Goal: Task Accomplishment & Management: Complete application form

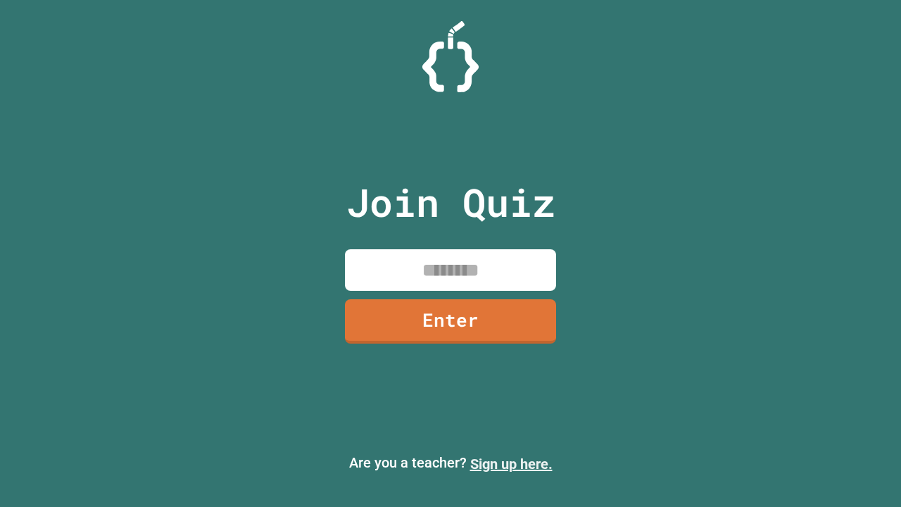
click at [511, 464] on link "Sign up here." at bounding box center [511, 464] width 82 height 17
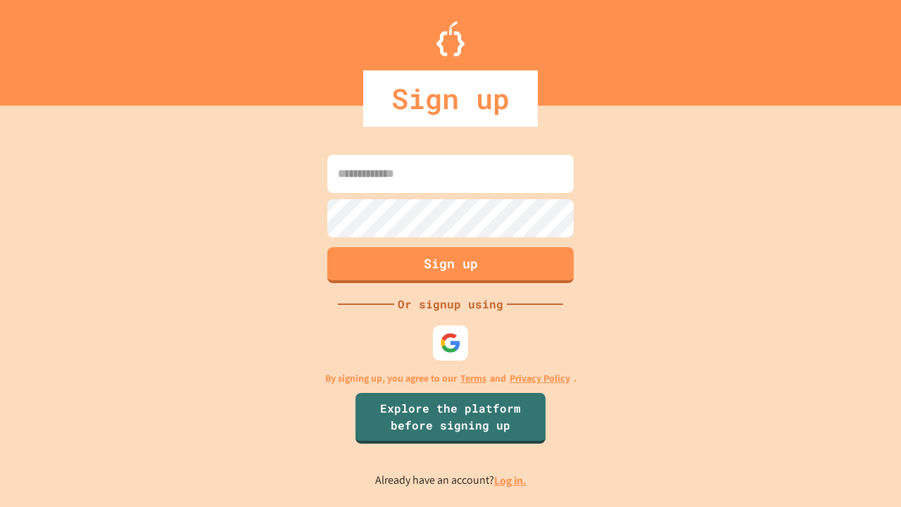
click at [511, 480] on link "Log in." at bounding box center [510, 480] width 32 height 15
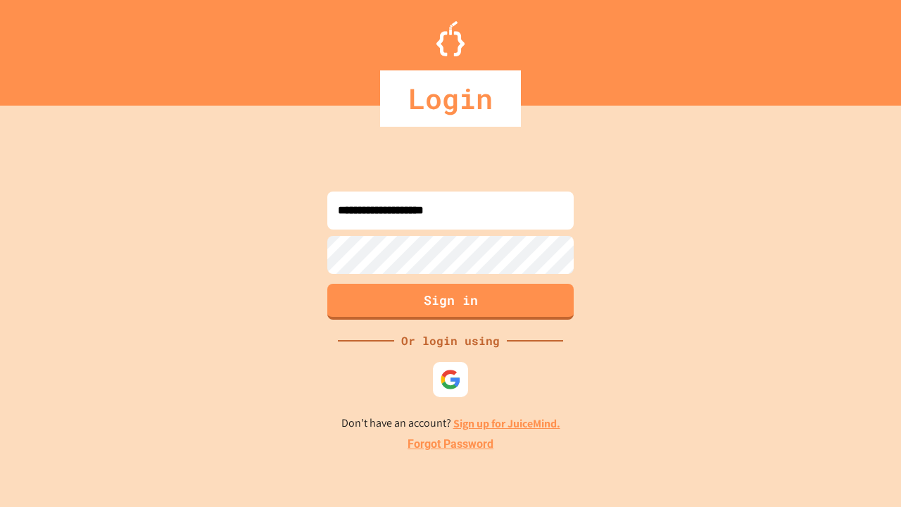
type input "**********"
